Goal: Information Seeking & Learning: Learn about a topic

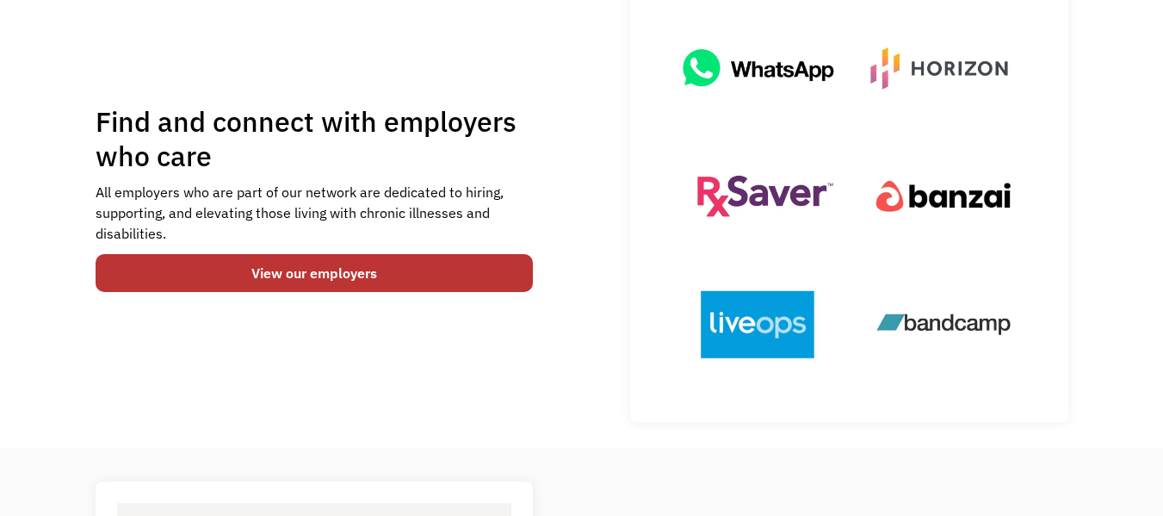
click at [456, 280] on link "View our employers" at bounding box center [315, 273] width 438 height 38
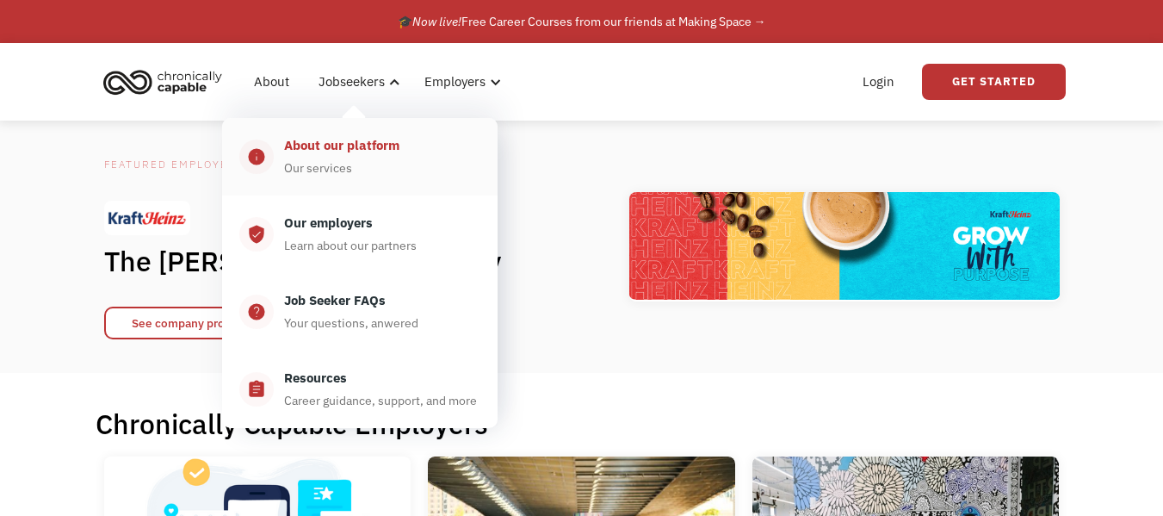
click at [349, 148] on div "About our platform" at bounding box center [341, 145] width 115 height 21
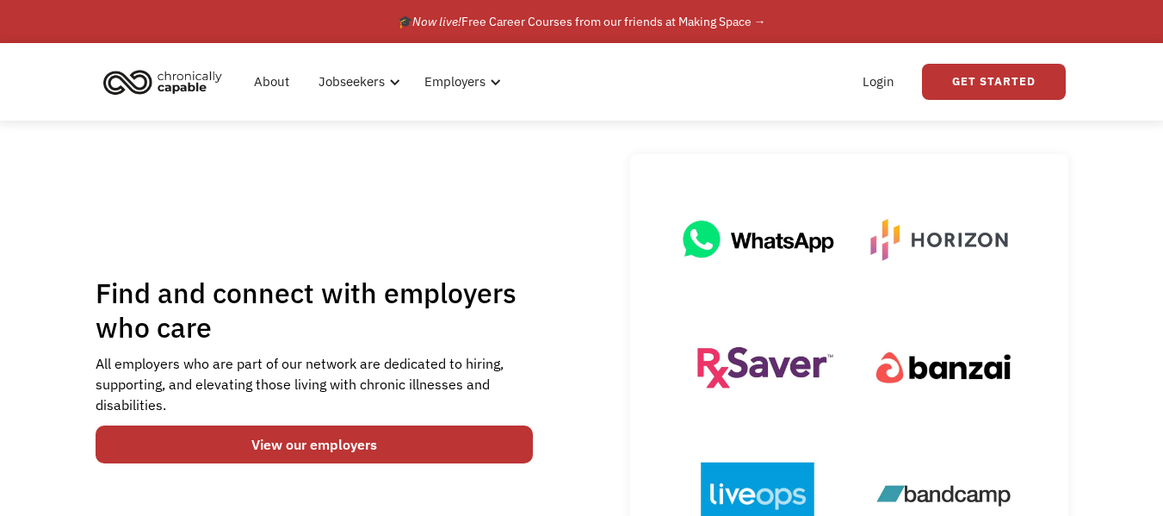
scroll to position [277, 0]
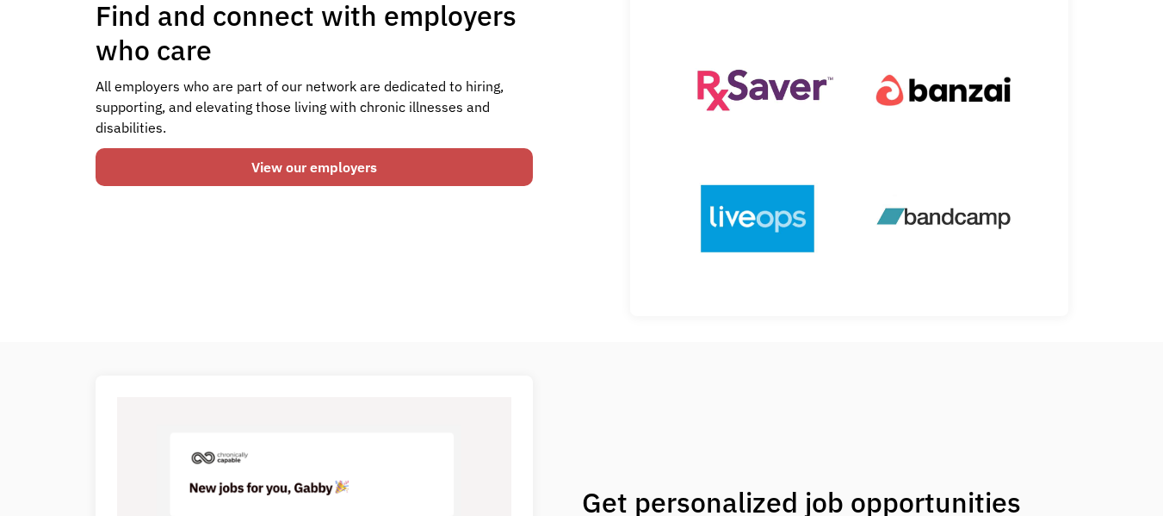
click at [252, 168] on link "View our employers" at bounding box center [315, 167] width 438 height 38
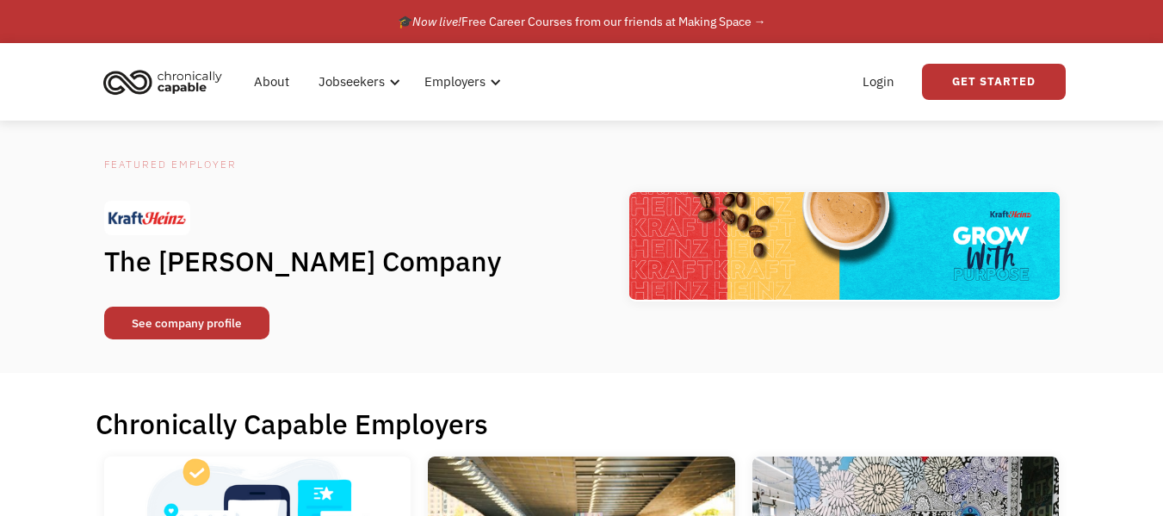
click at [216, 318] on link "See company profile" at bounding box center [186, 323] width 165 height 33
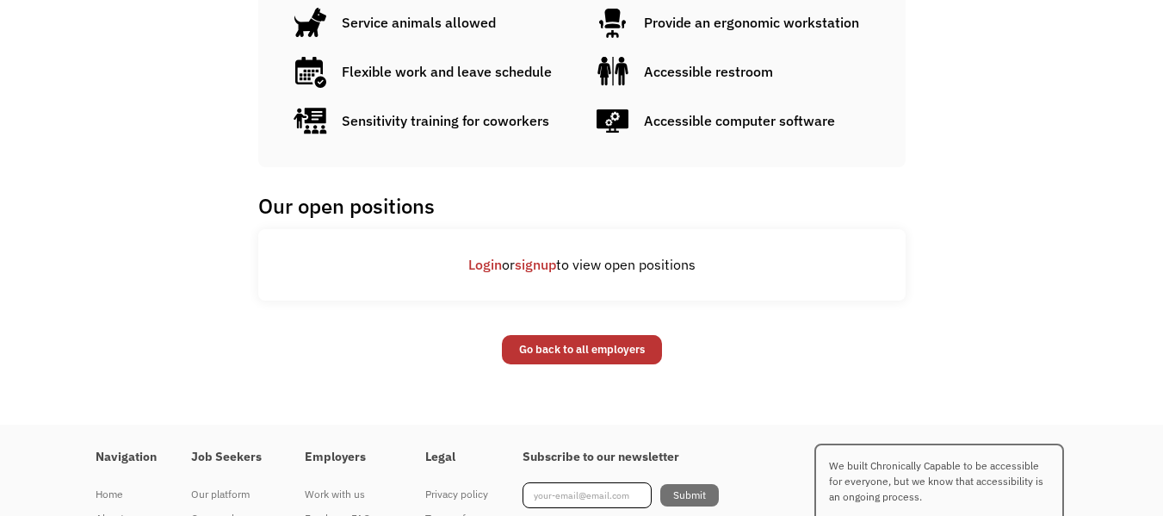
scroll to position [1125, 0]
click at [576, 350] on link "Go back to all employers" at bounding box center [582, 348] width 160 height 29
